Goal: Information Seeking & Learning: Learn about a topic

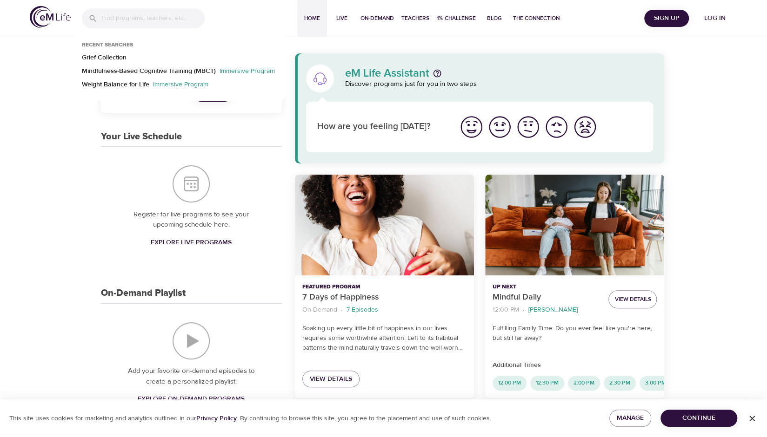
click at [159, 19] on input "search" at bounding box center [152, 18] width 103 height 20
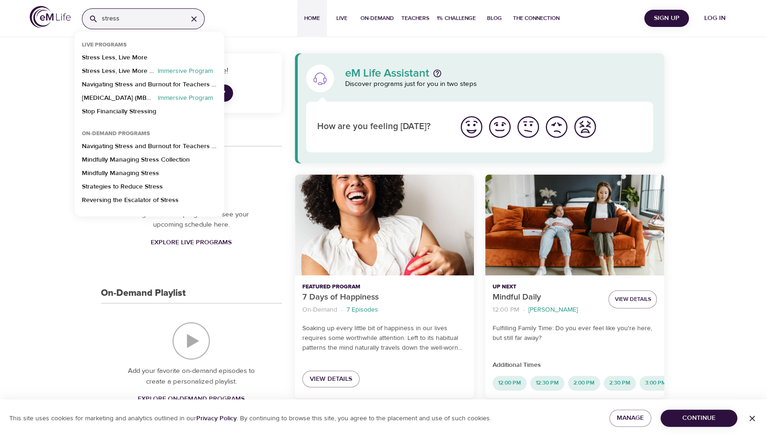
type input "stress"
click at [138, 179] on p "Mindfully Managing Stress" at bounding box center [120, 175] width 77 height 13
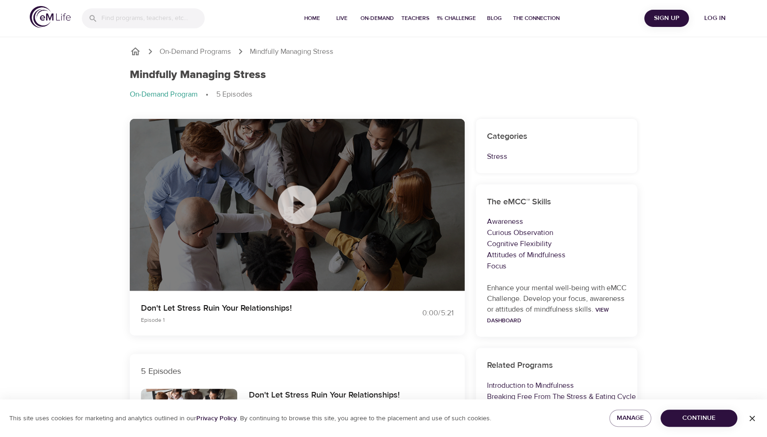
click at [138, 179] on div at bounding box center [297, 205] width 335 height 172
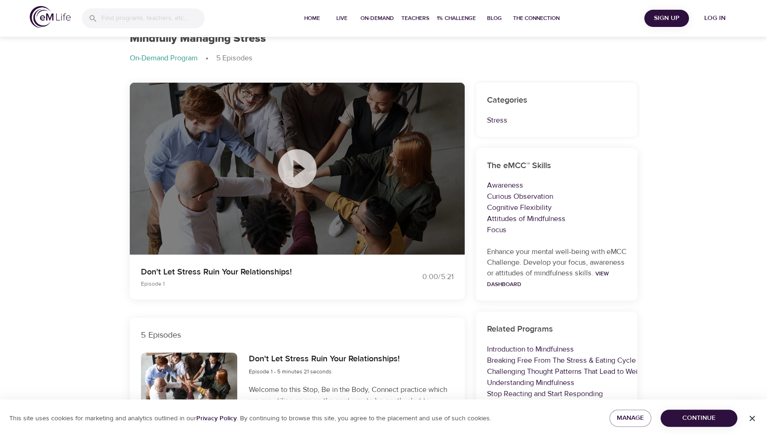
scroll to position [11, 0]
